Goal: Find specific page/section: Find specific page/section

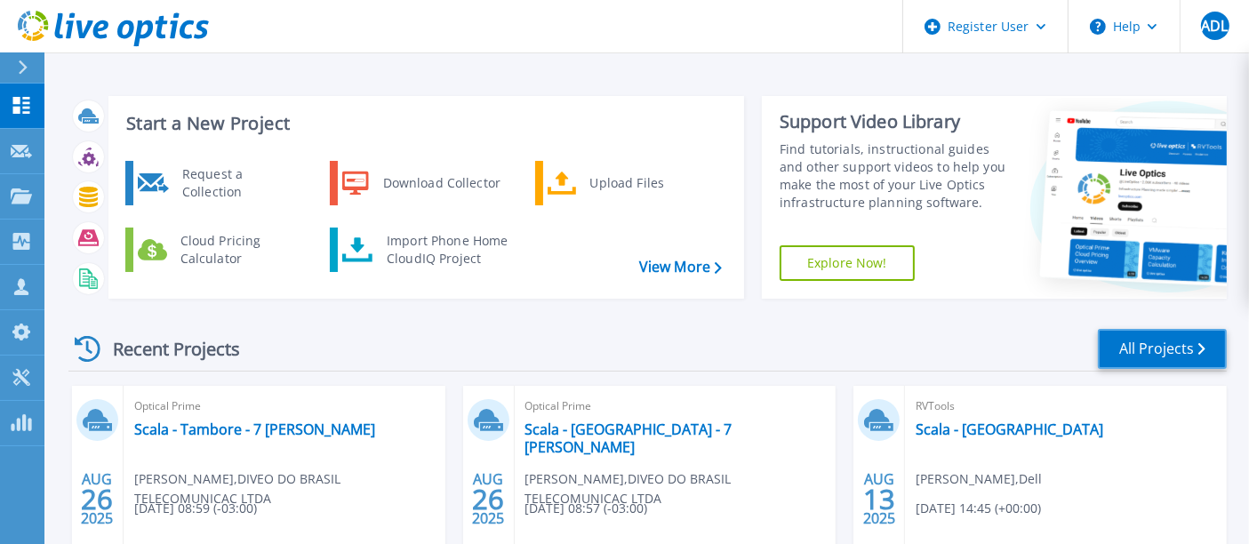
drag, startPoint x: 1164, startPoint y: 351, endPoint x: 1089, endPoint y: 344, distance: 75.0
click at [1163, 351] on link "All Projects" at bounding box center [1162, 349] width 129 height 40
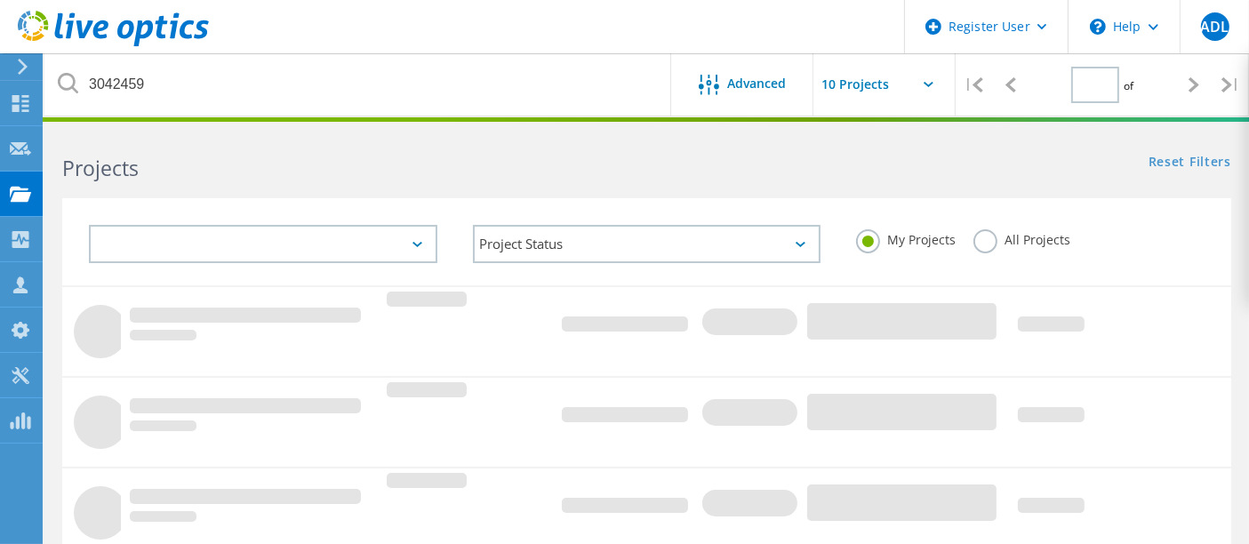
type input "1"
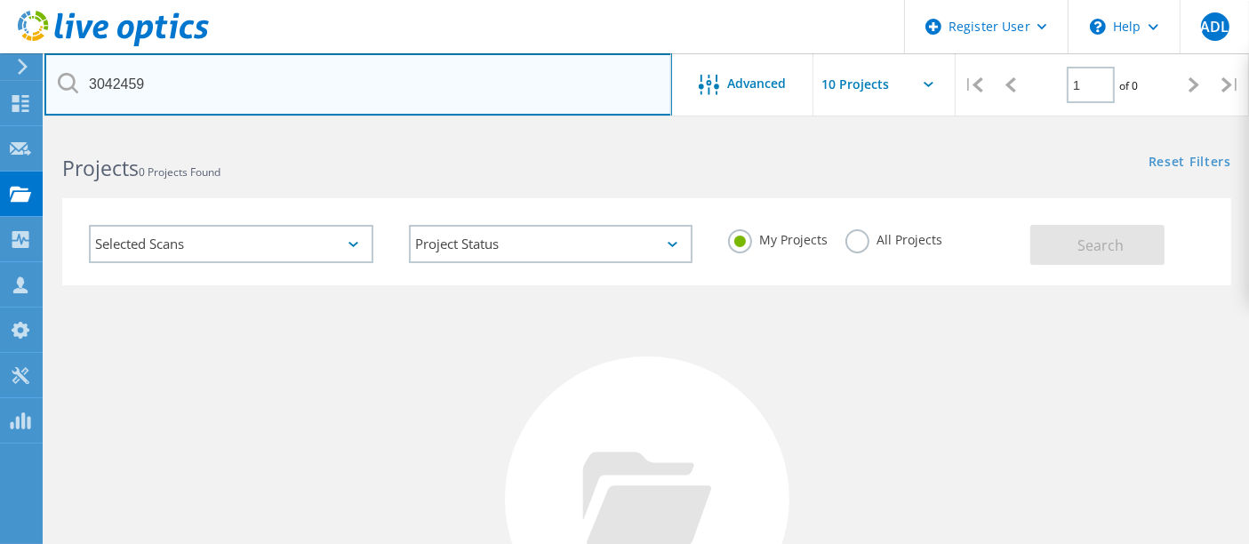
click at [349, 95] on input "3042459" at bounding box center [358, 84] width 628 height 62
drag, startPoint x: 349, startPoint y: 95, endPoint x: 49, endPoint y: 89, distance: 300.6
click at [49, 89] on input "3042459" at bounding box center [358, 84] width 628 height 62
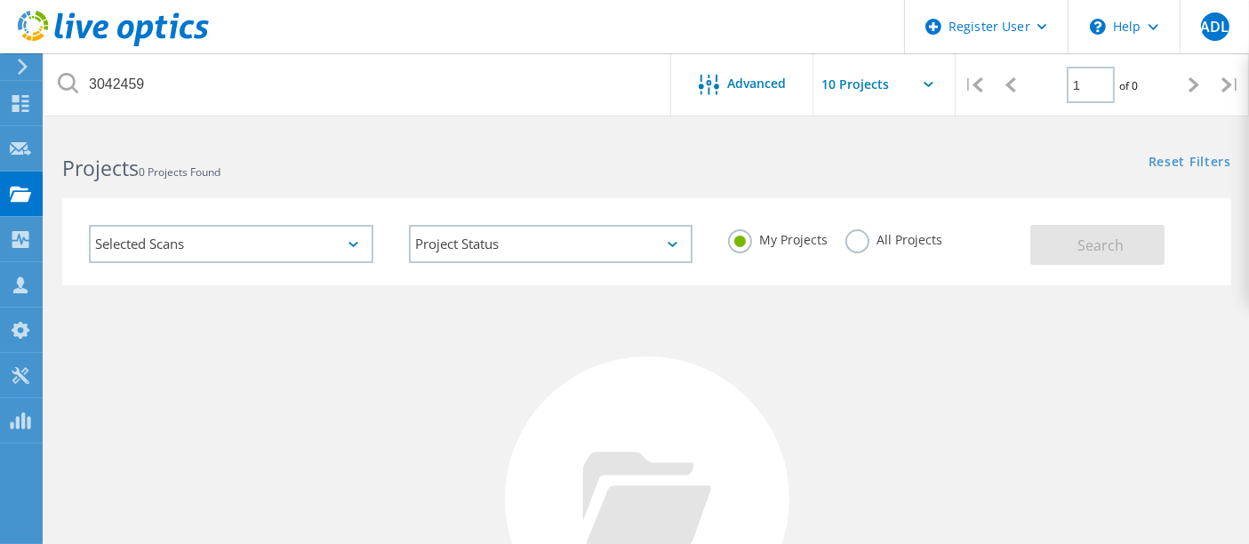
click at [923, 246] on label "All Projects" at bounding box center [893, 237] width 97 height 17
click at [0, 0] on input "All Projects" at bounding box center [0, 0] width 0 height 0
click at [1082, 244] on span "Search" at bounding box center [1101, 246] width 46 height 20
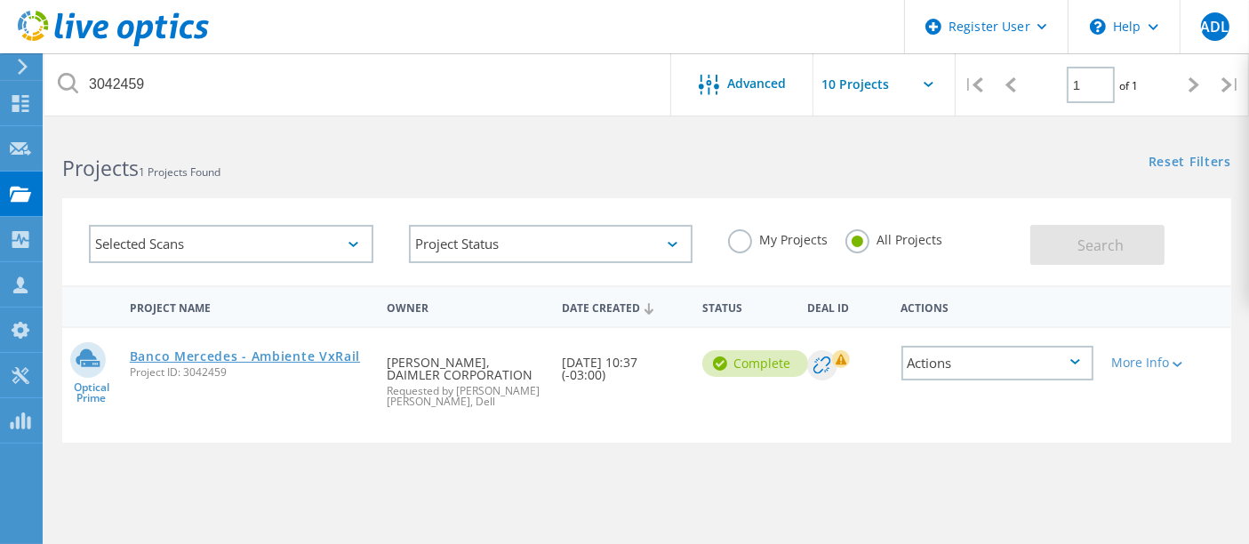
click at [360, 357] on link "Banco Mercedes - Ambiente VxRail" at bounding box center [245, 356] width 230 height 12
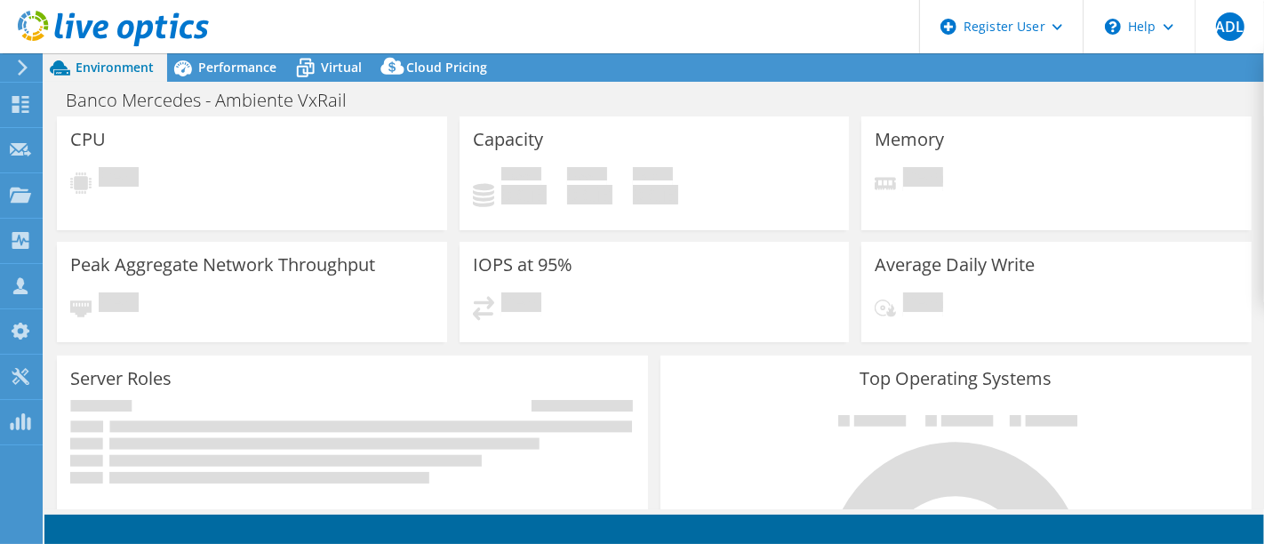
select select "USD"
